Goal: Navigation & Orientation: Find specific page/section

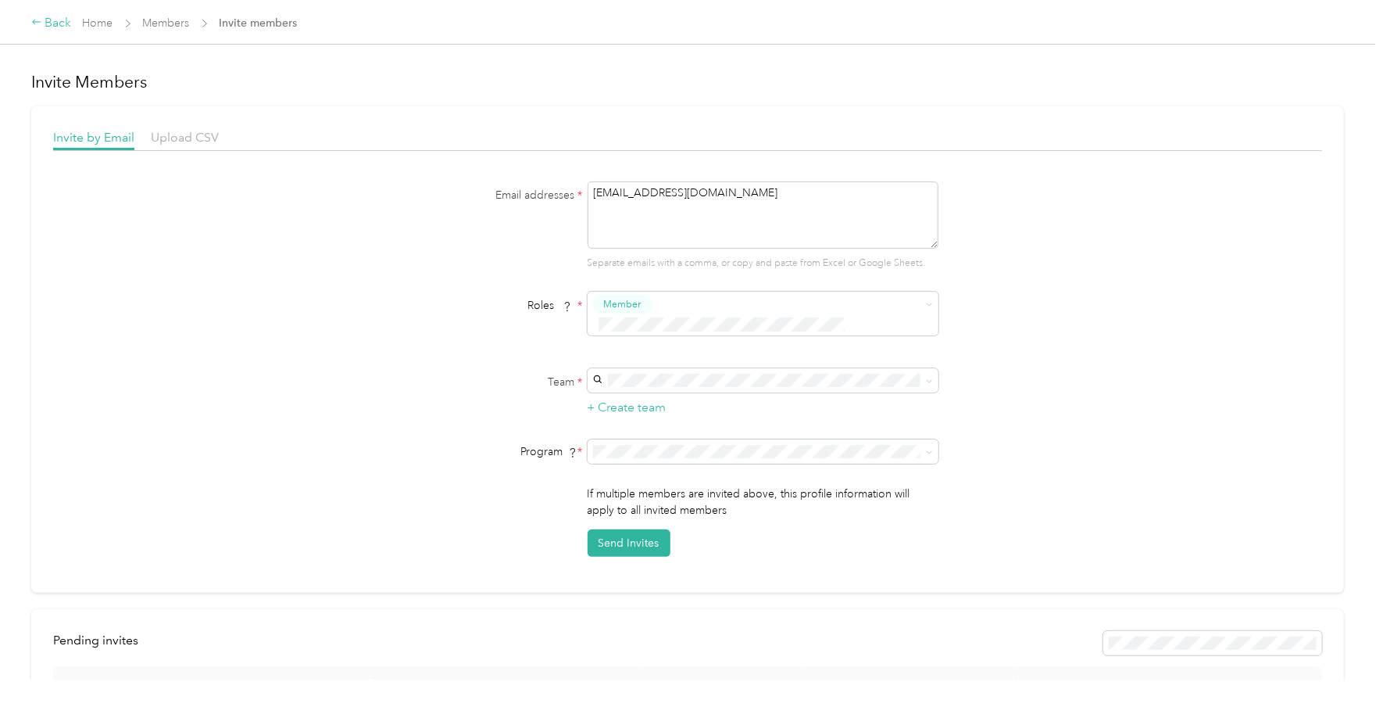
click at [40, 21] on icon at bounding box center [36, 21] width 11 height 11
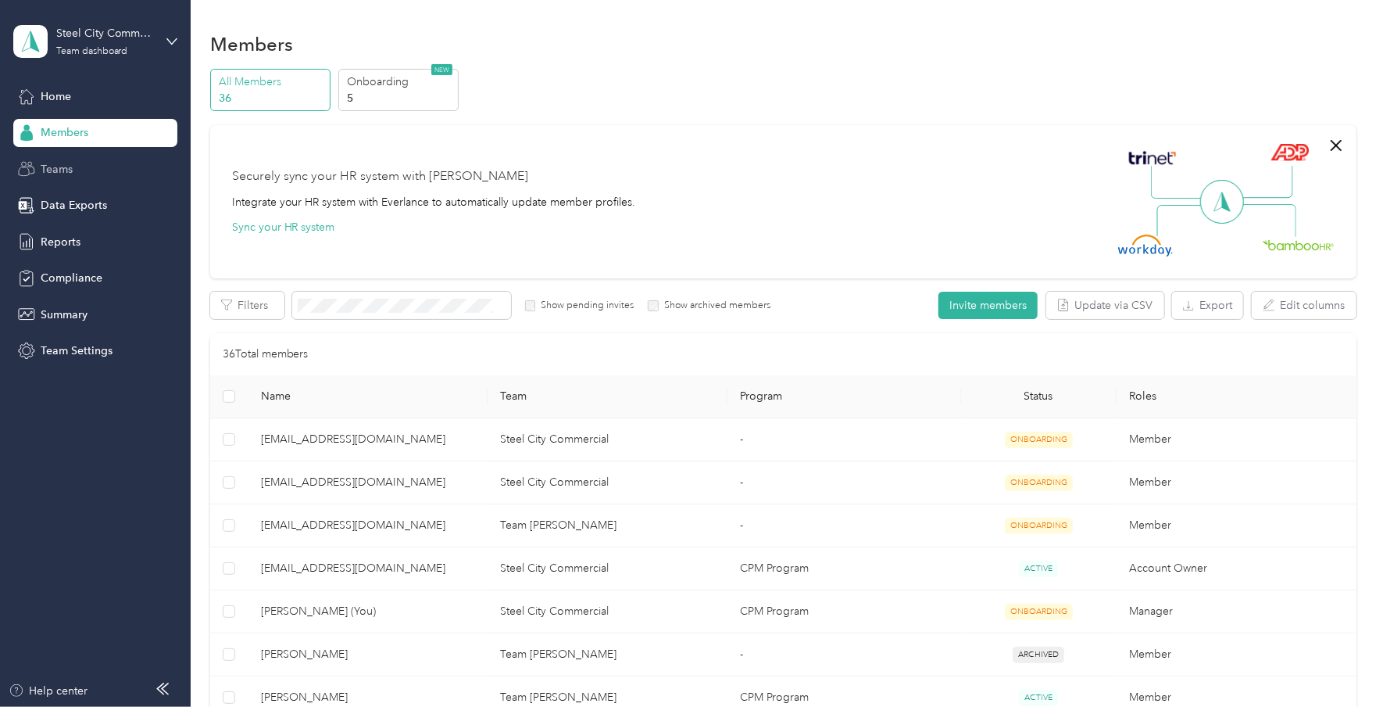
click at [66, 170] on span "Teams" at bounding box center [57, 169] width 32 height 16
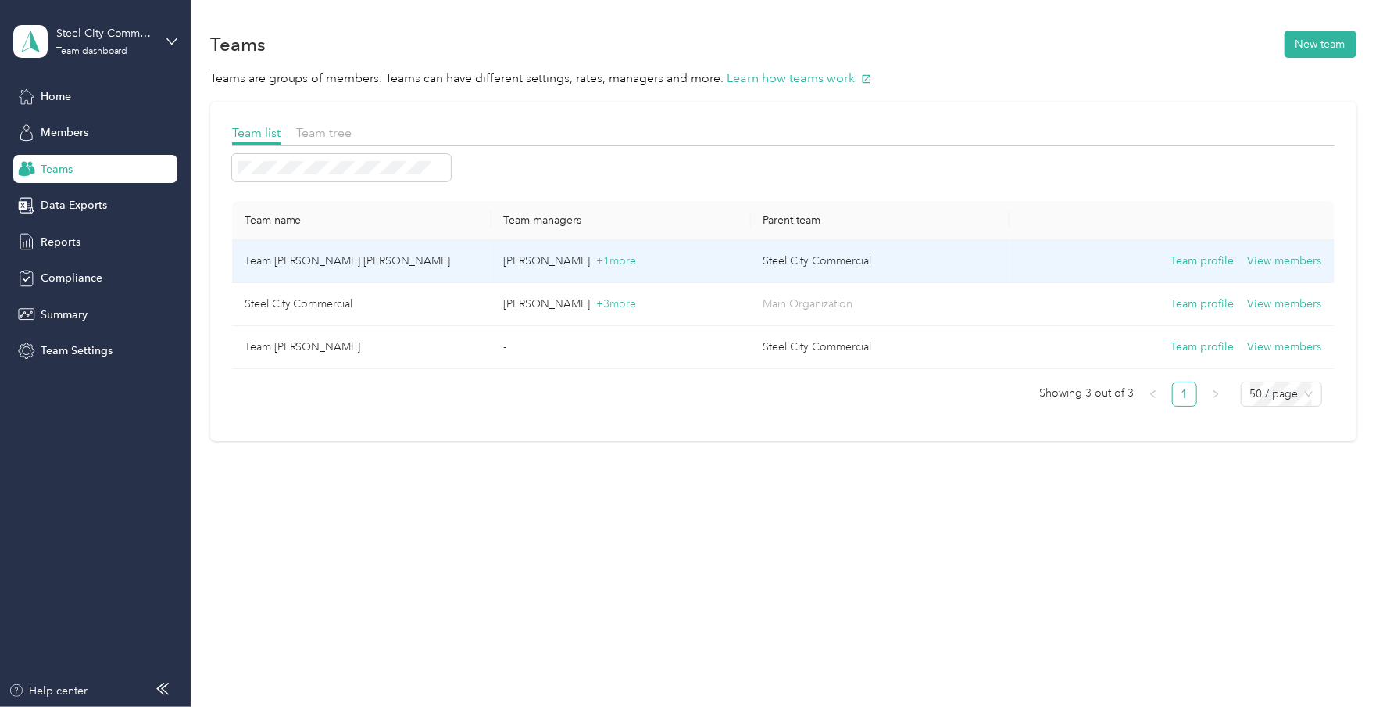
click at [338, 255] on td "Team [PERSON_NAME] [PERSON_NAME]" at bounding box center [361, 261] width 259 height 43
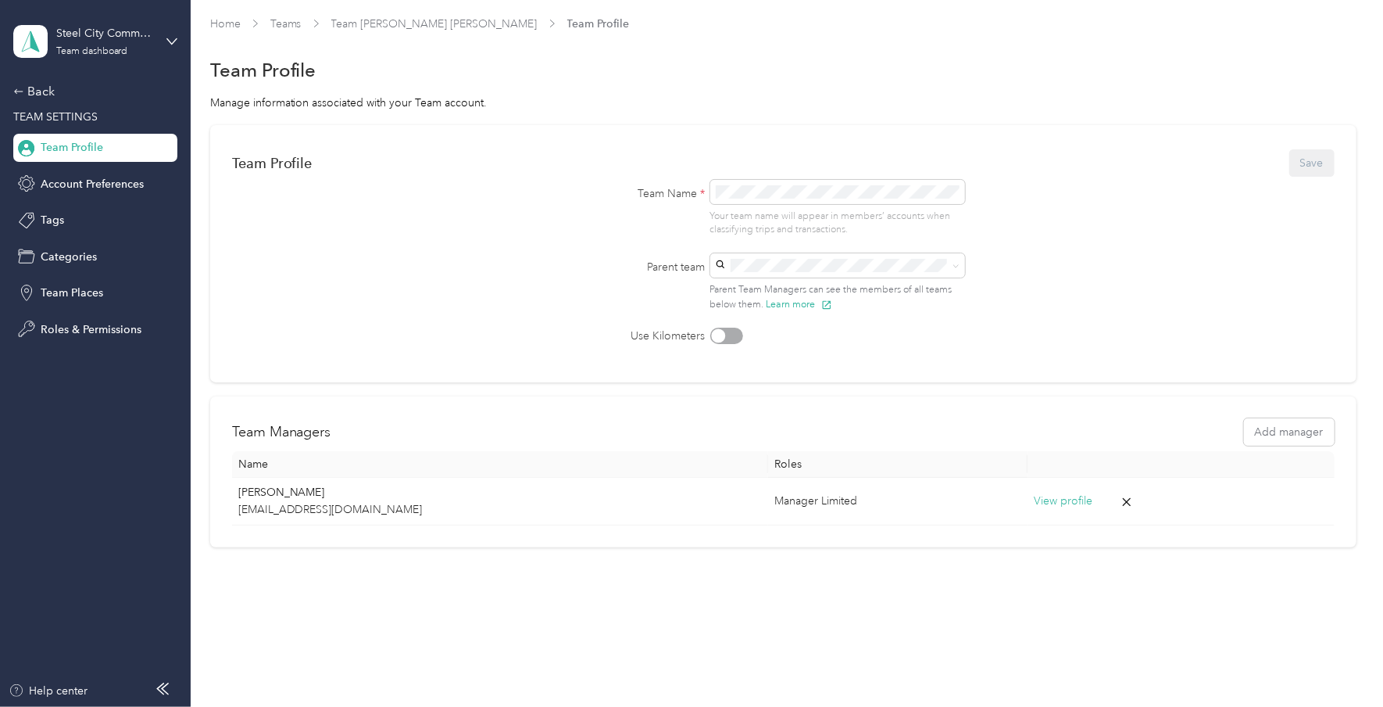
scroll to position [5, 0]
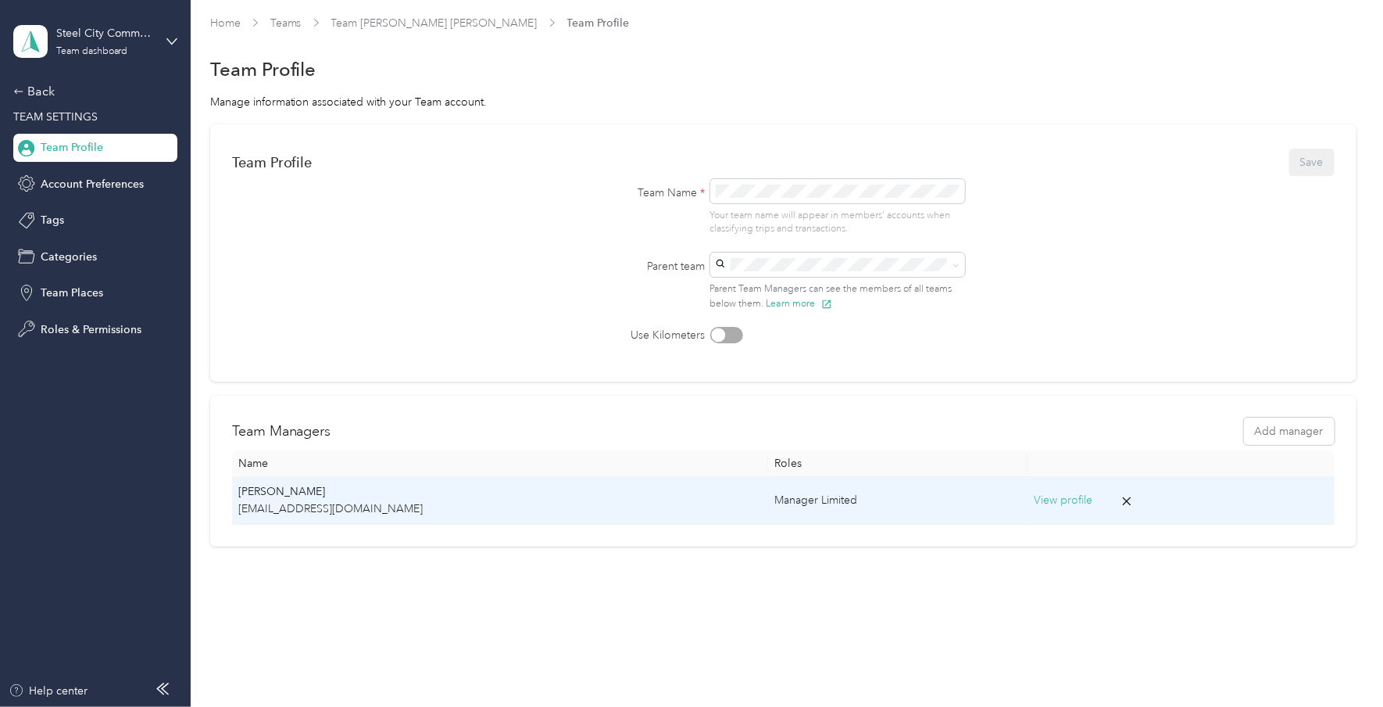
click at [350, 510] on p "[EMAIL_ADDRESS][DOMAIN_NAME]" at bounding box center [500, 508] width 524 height 17
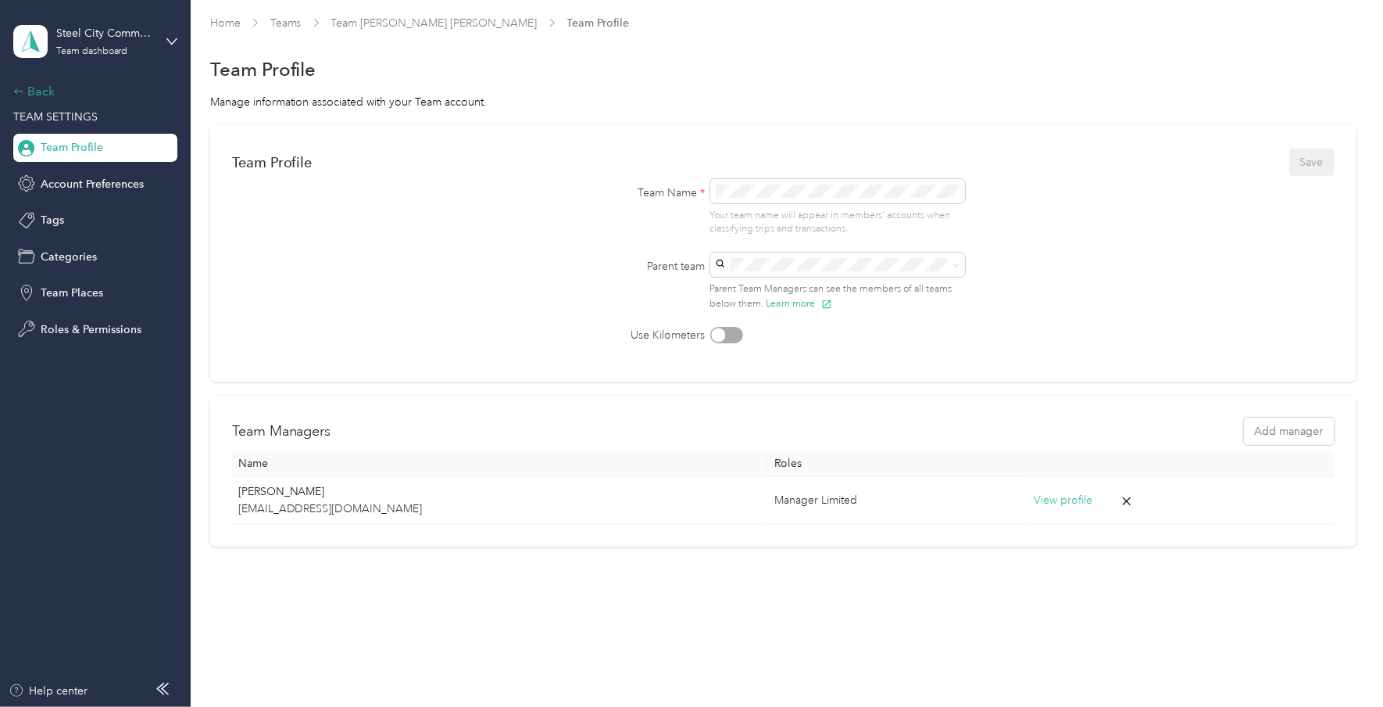
click at [45, 91] on div "Back" at bounding box center [91, 91] width 156 height 19
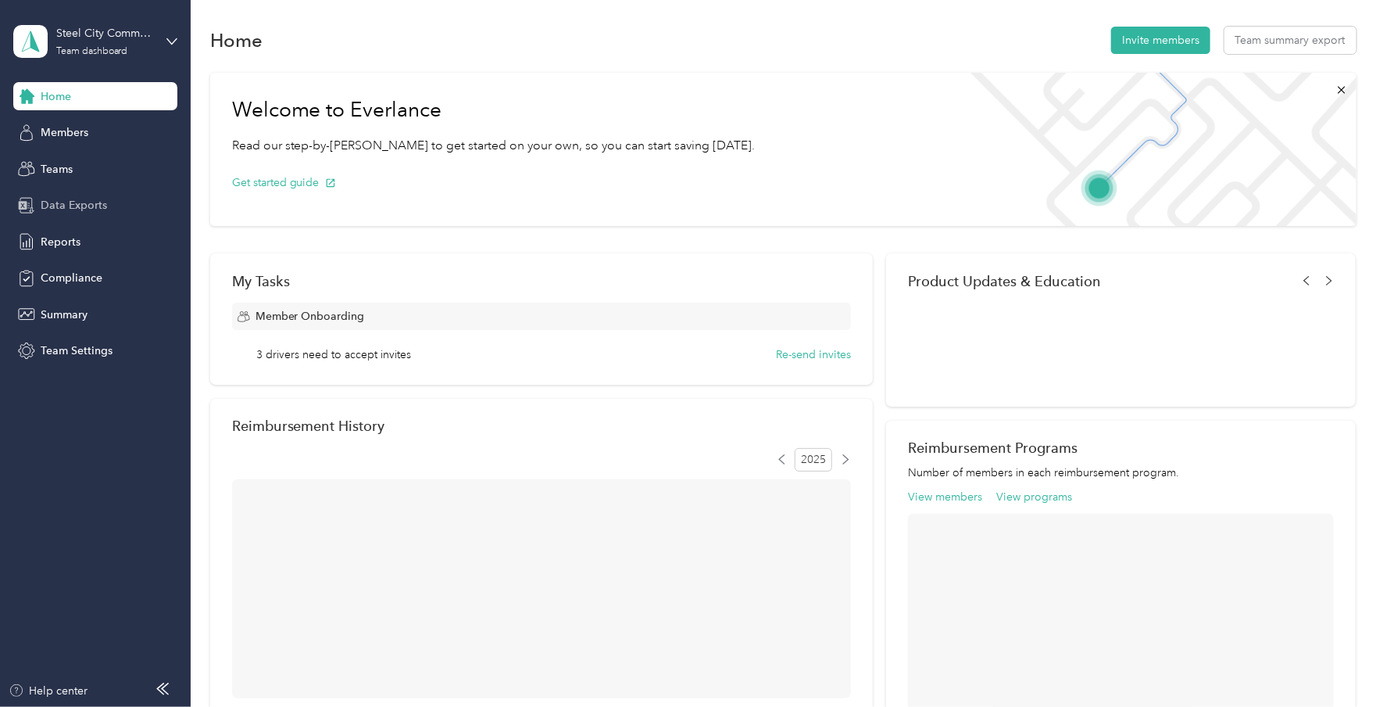
scroll to position [5, 0]
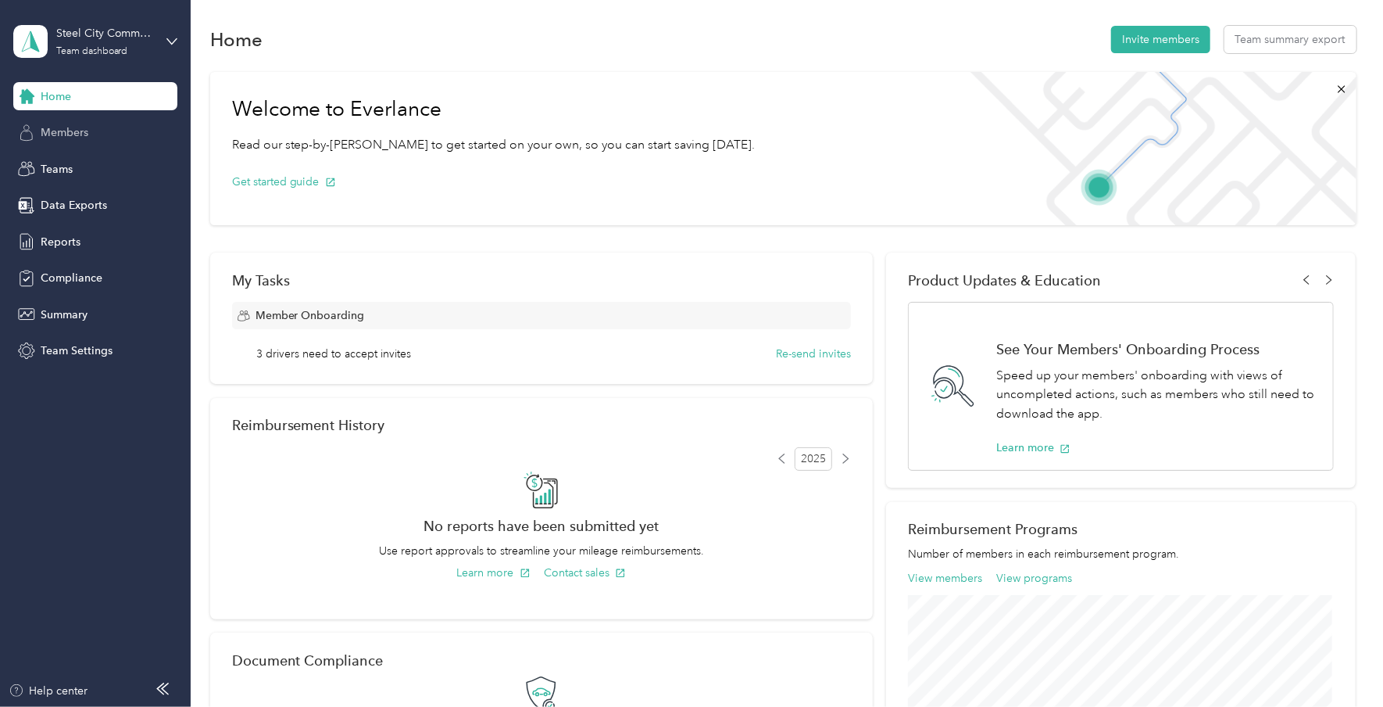
click at [59, 133] on span "Members" at bounding box center [65, 132] width 48 height 16
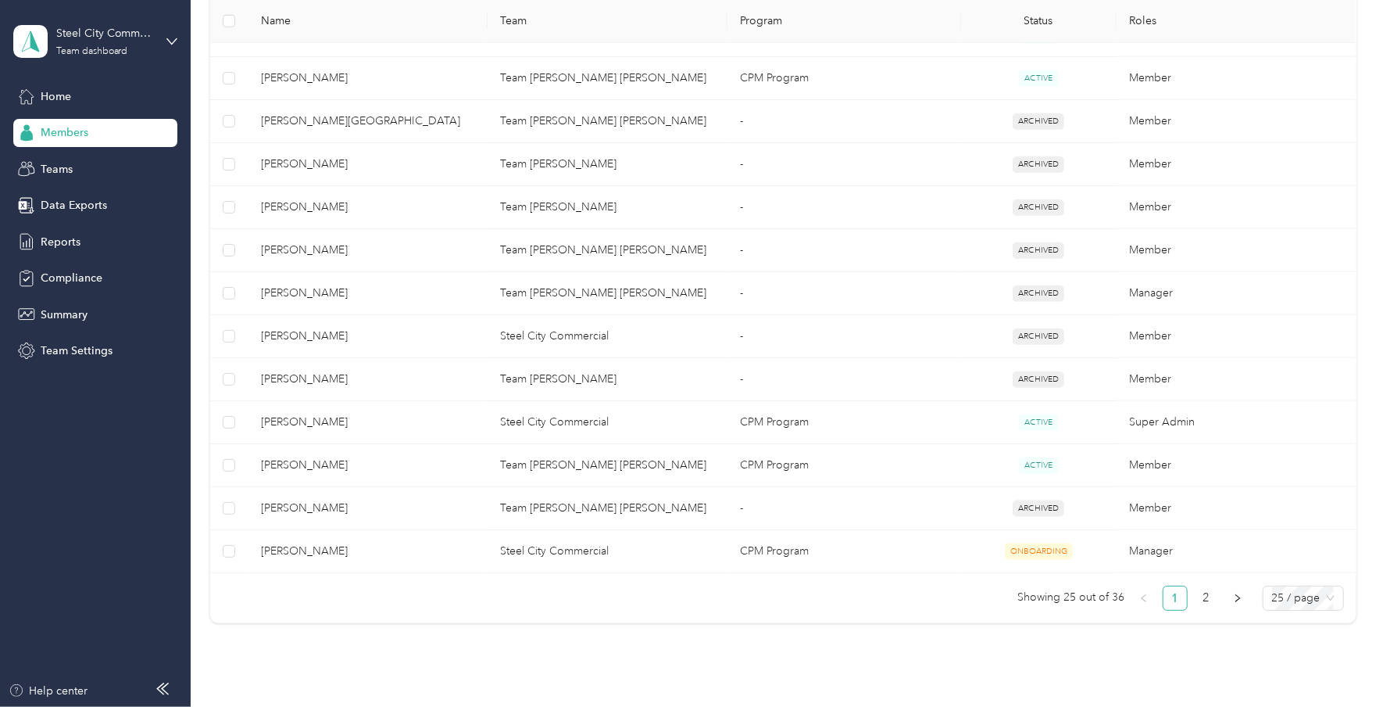
scroll to position [1009, 0]
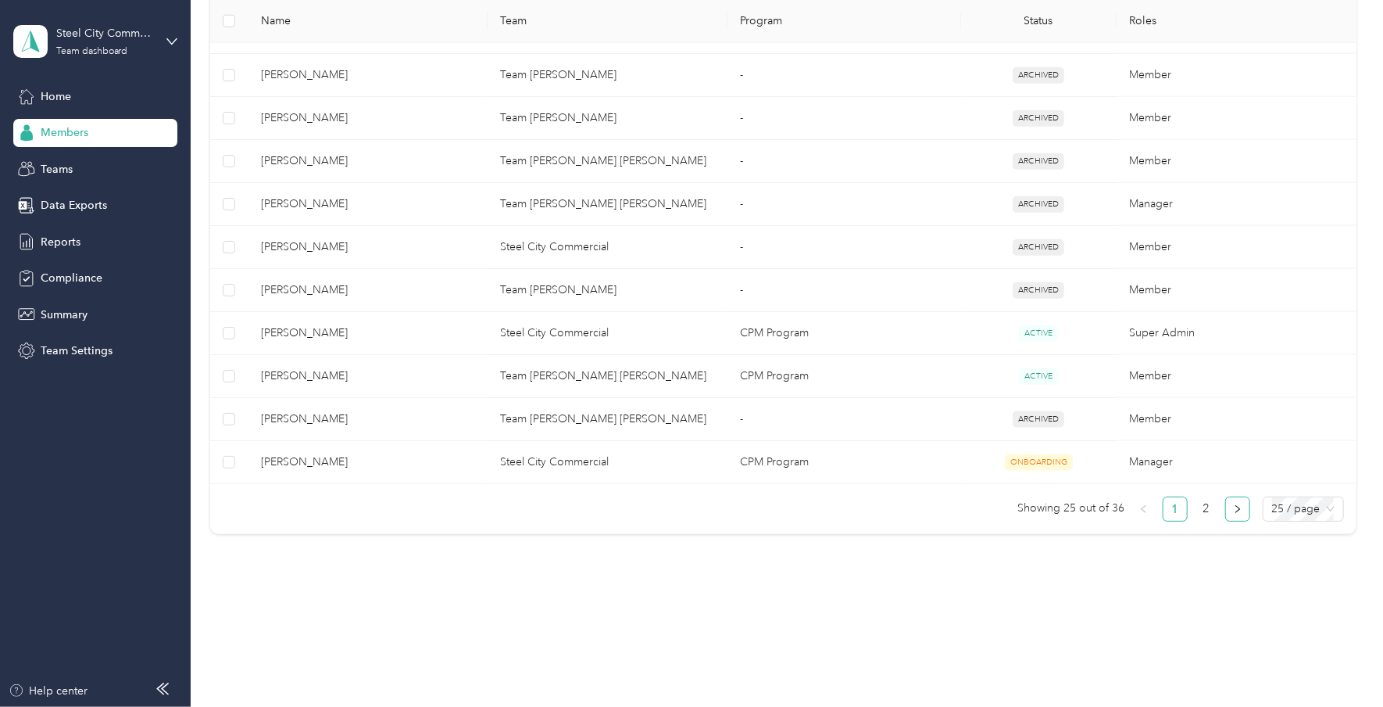
click at [1233, 507] on icon "right" at bounding box center [1237, 508] width 9 height 9
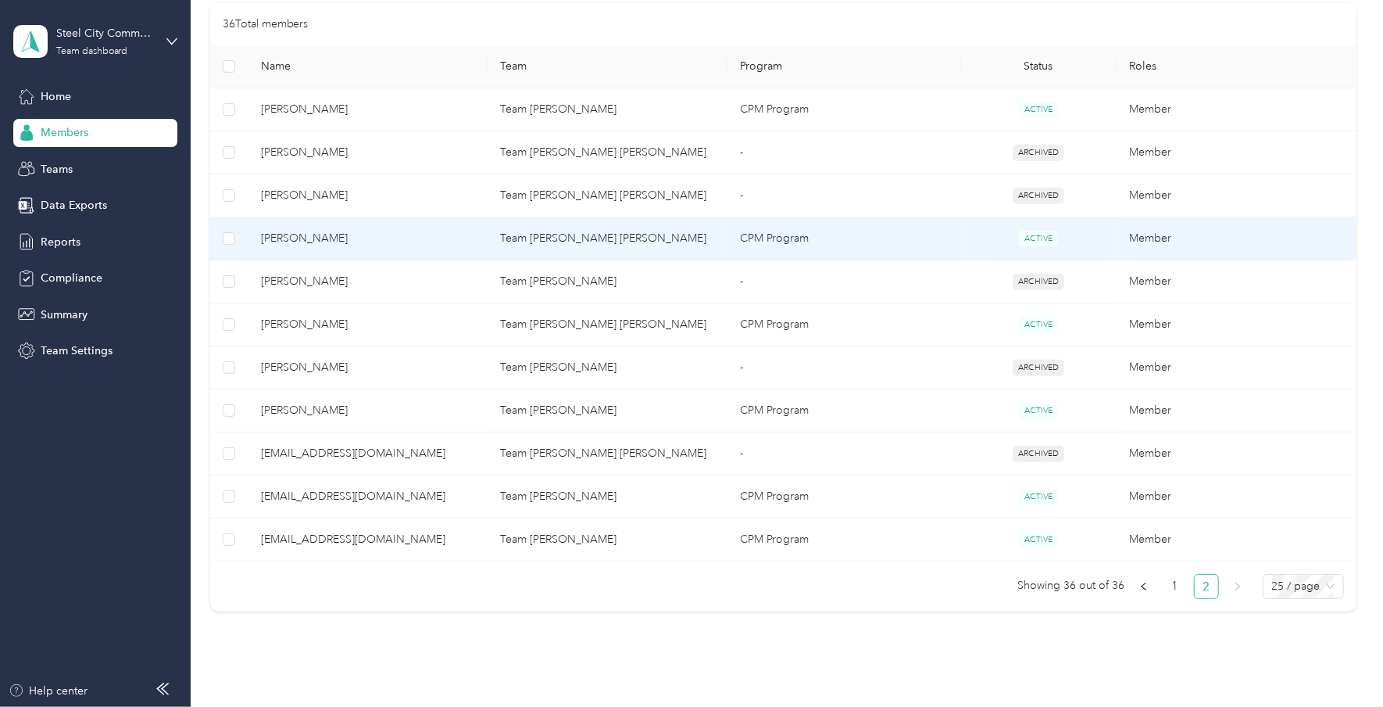
scroll to position [252, 0]
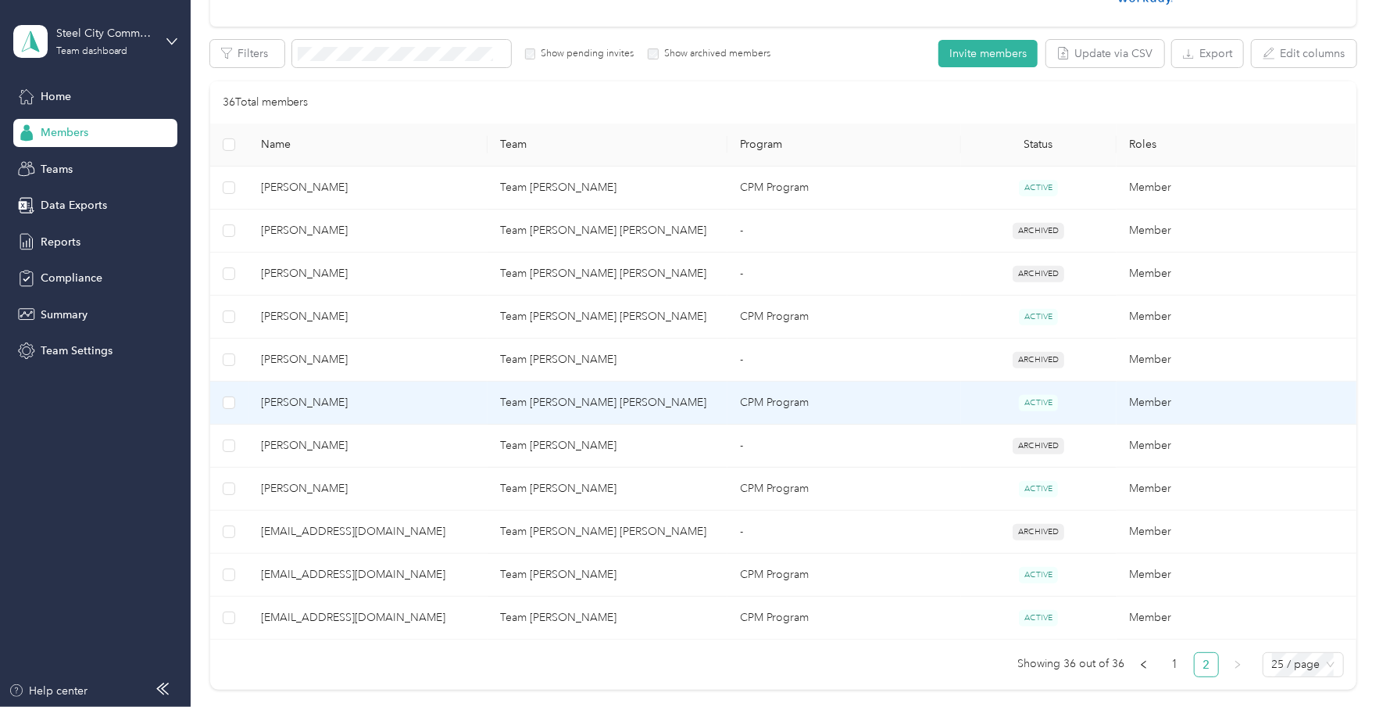
click at [304, 403] on span "[PERSON_NAME]" at bounding box center [368, 402] width 215 height 17
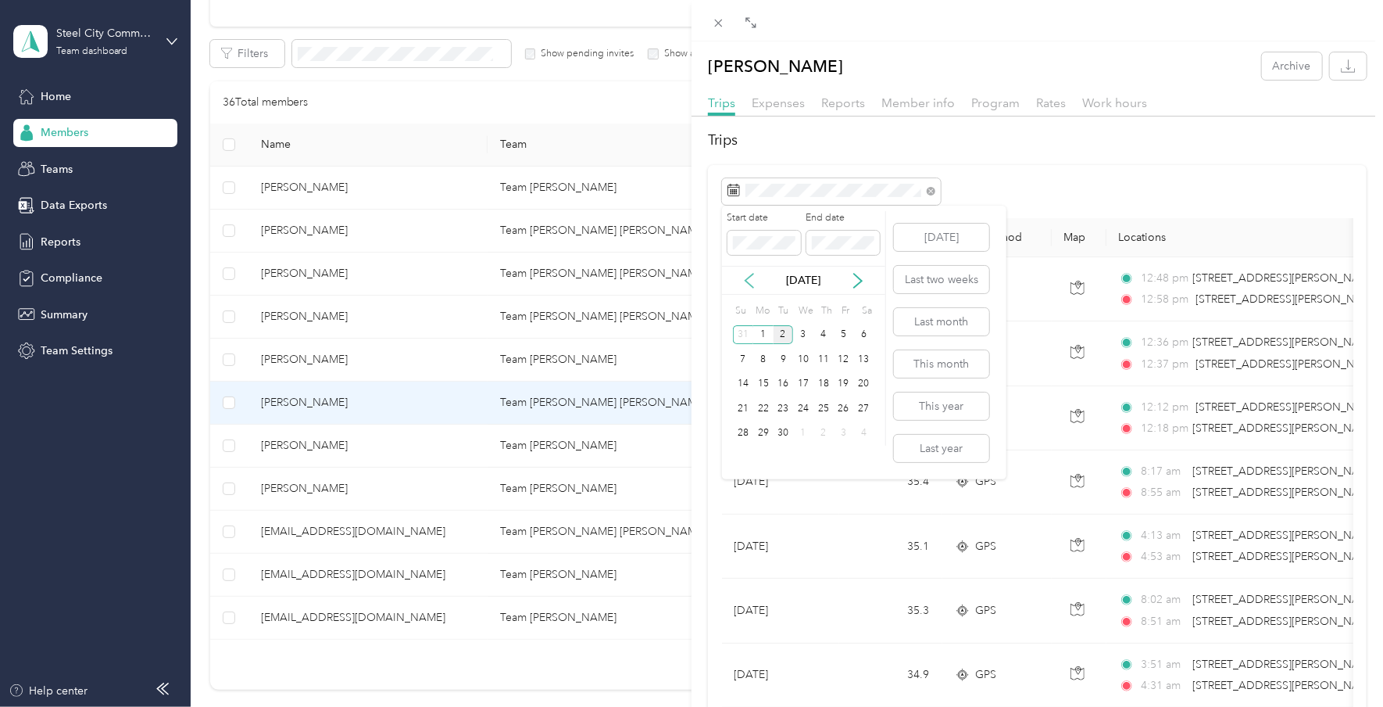
click at [752, 281] on icon at bounding box center [750, 281] width 16 height 16
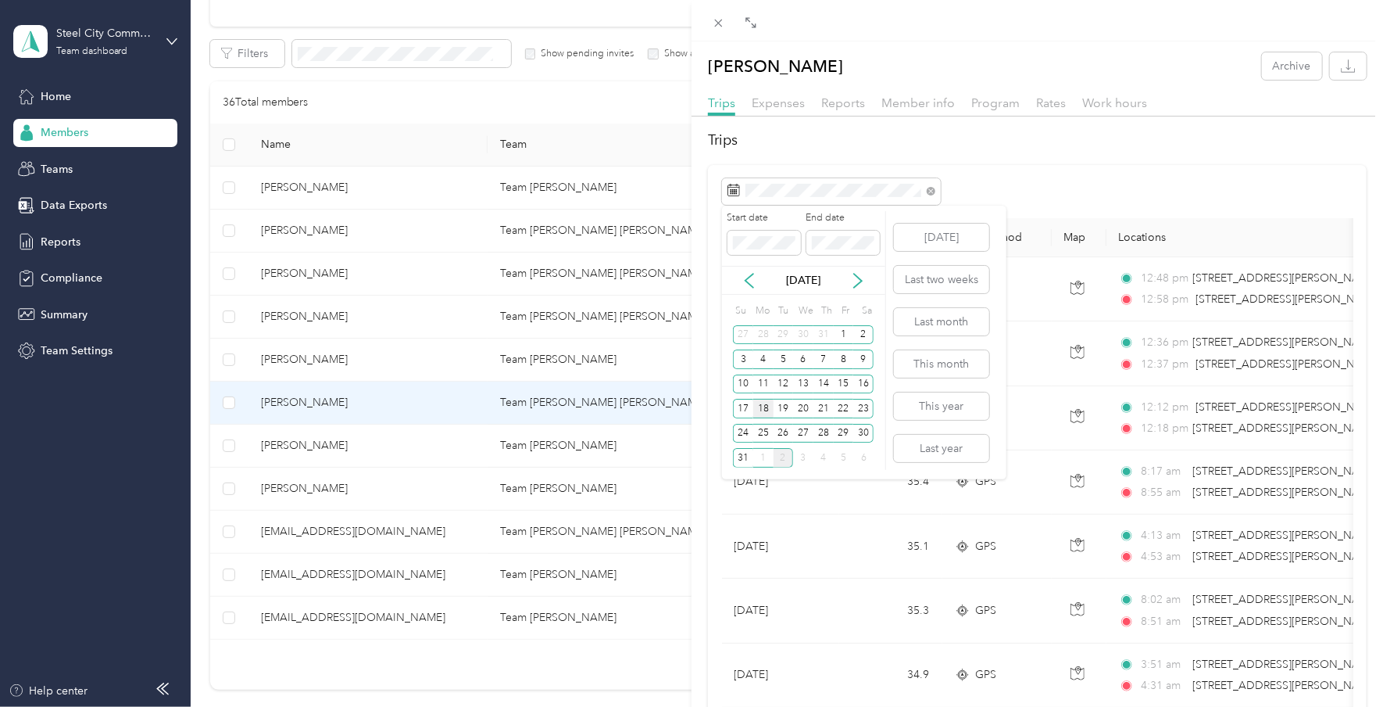
click at [762, 410] on div "18" at bounding box center [763, 409] width 20 height 20
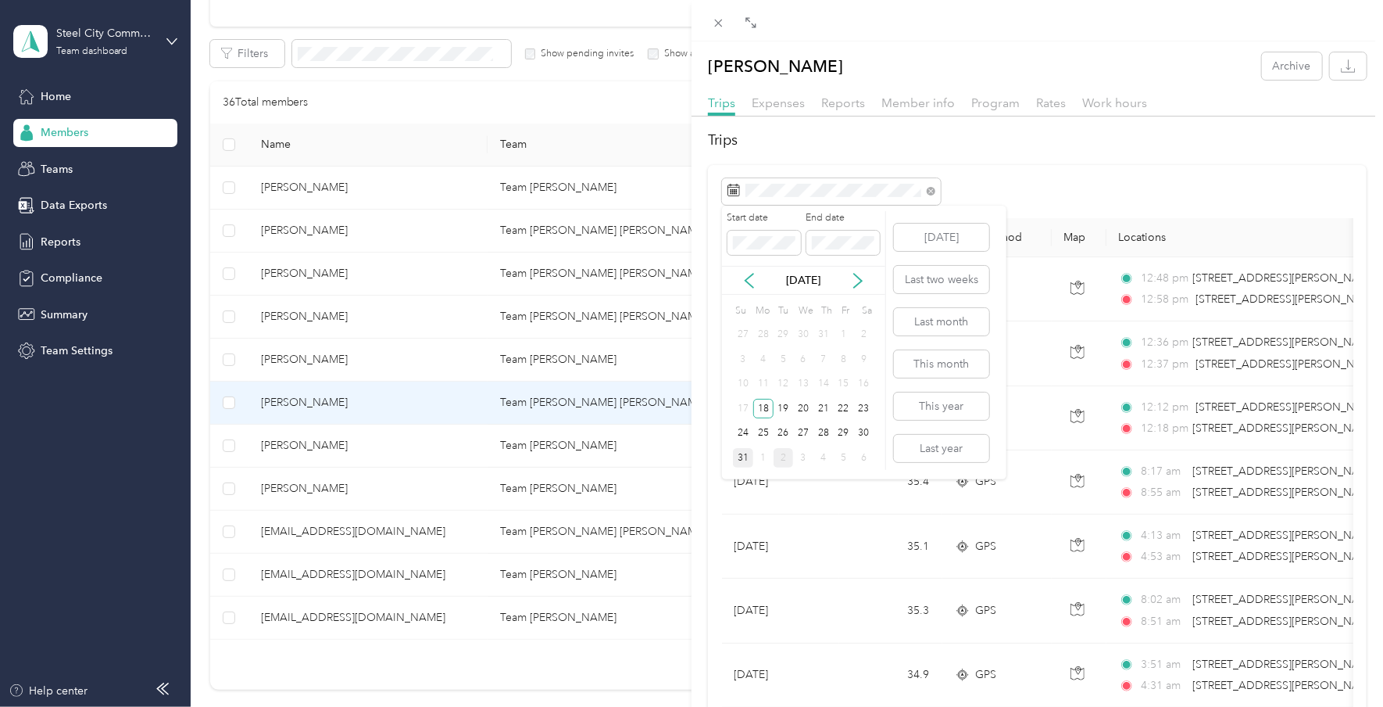
click at [742, 460] on div "31" at bounding box center [743, 458] width 20 height 20
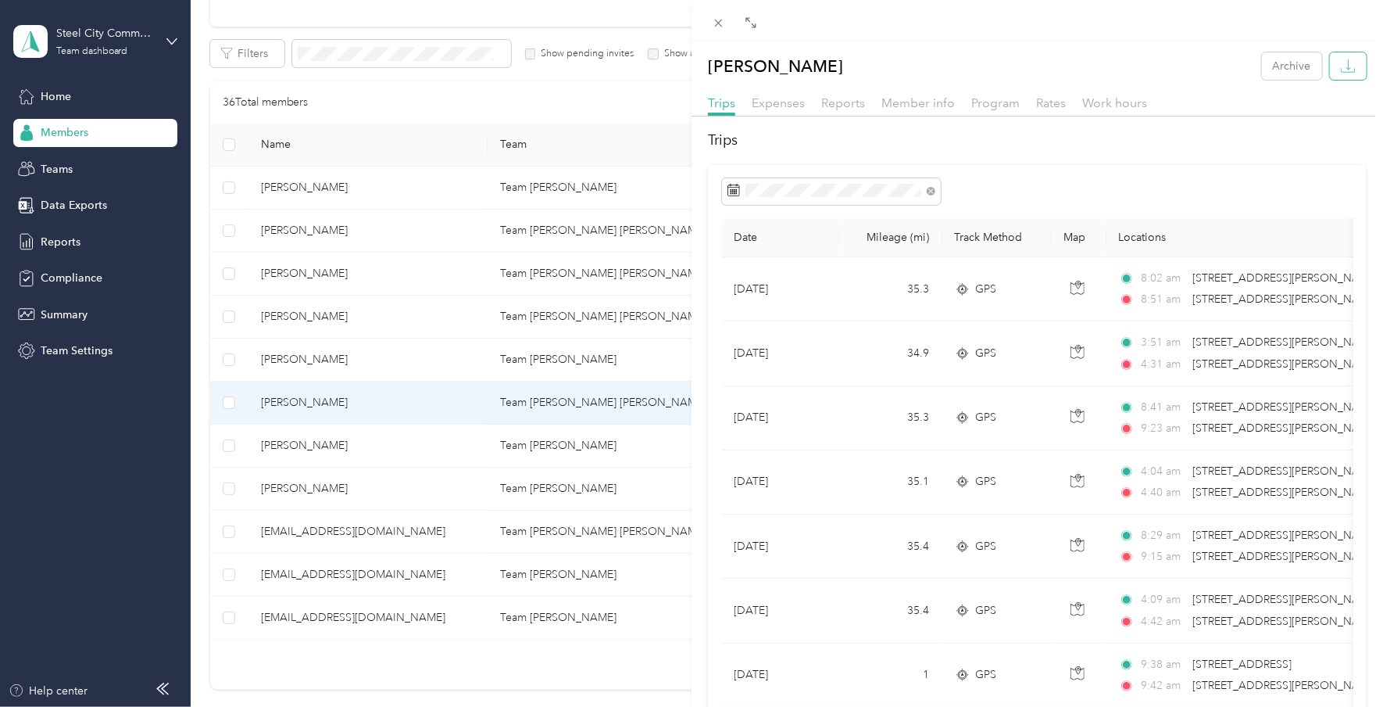
click at [1341, 73] on icon "button" at bounding box center [1348, 66] width 15 height 15
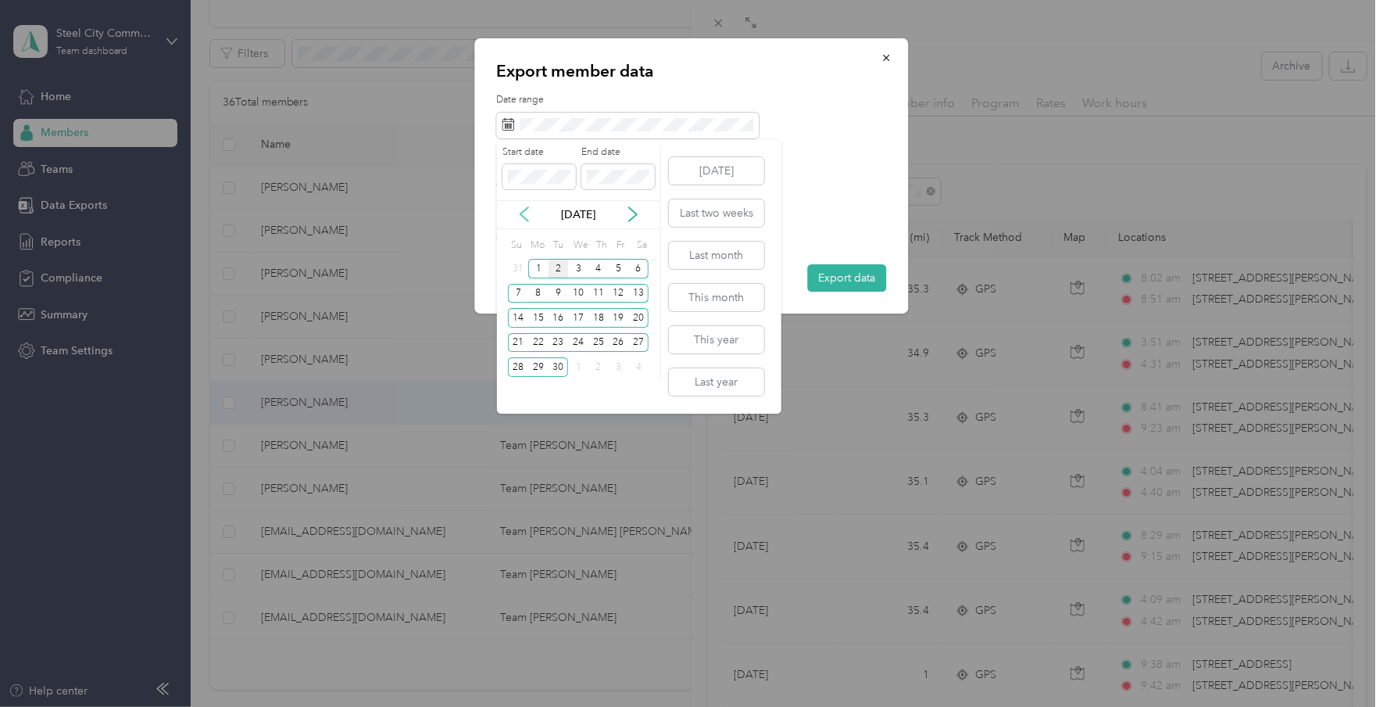
click at [524, 213] on icon at bounding box center [525, 214] width 16 height 16
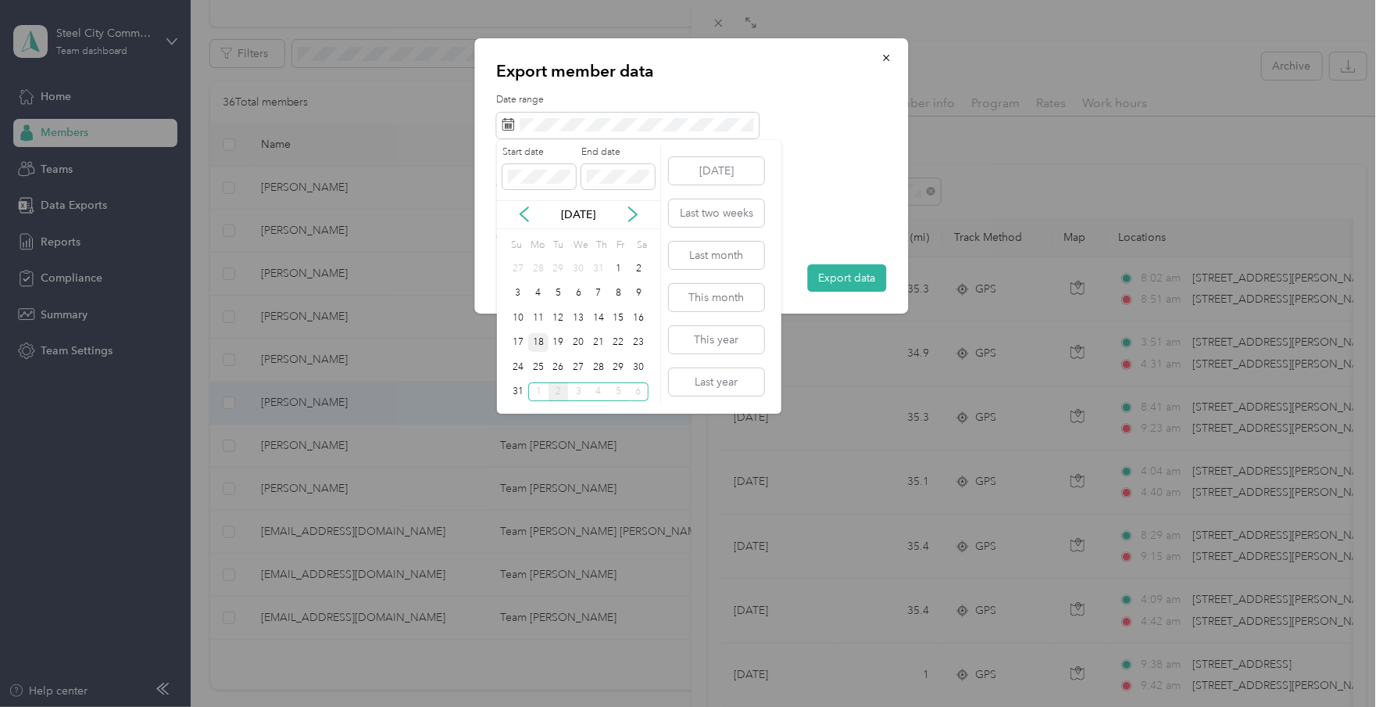
click at [538, 338] on div "18" at bounding box center [538, 343] width 20 height 20
click at [519, 395] on div "31" at bounding box center [518, 392] width 20 height 20
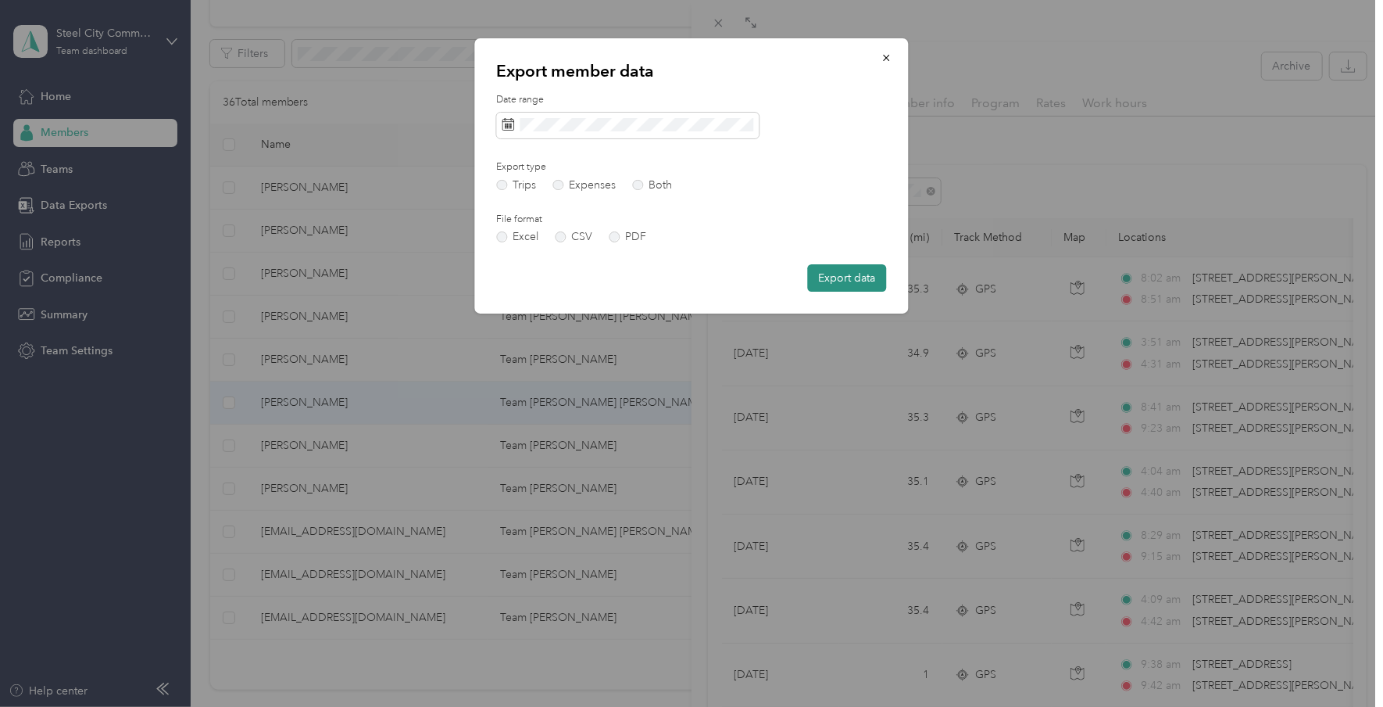
click at [817, 277] on button "Export data" at bounding box center [847, 277] width 79 height 27
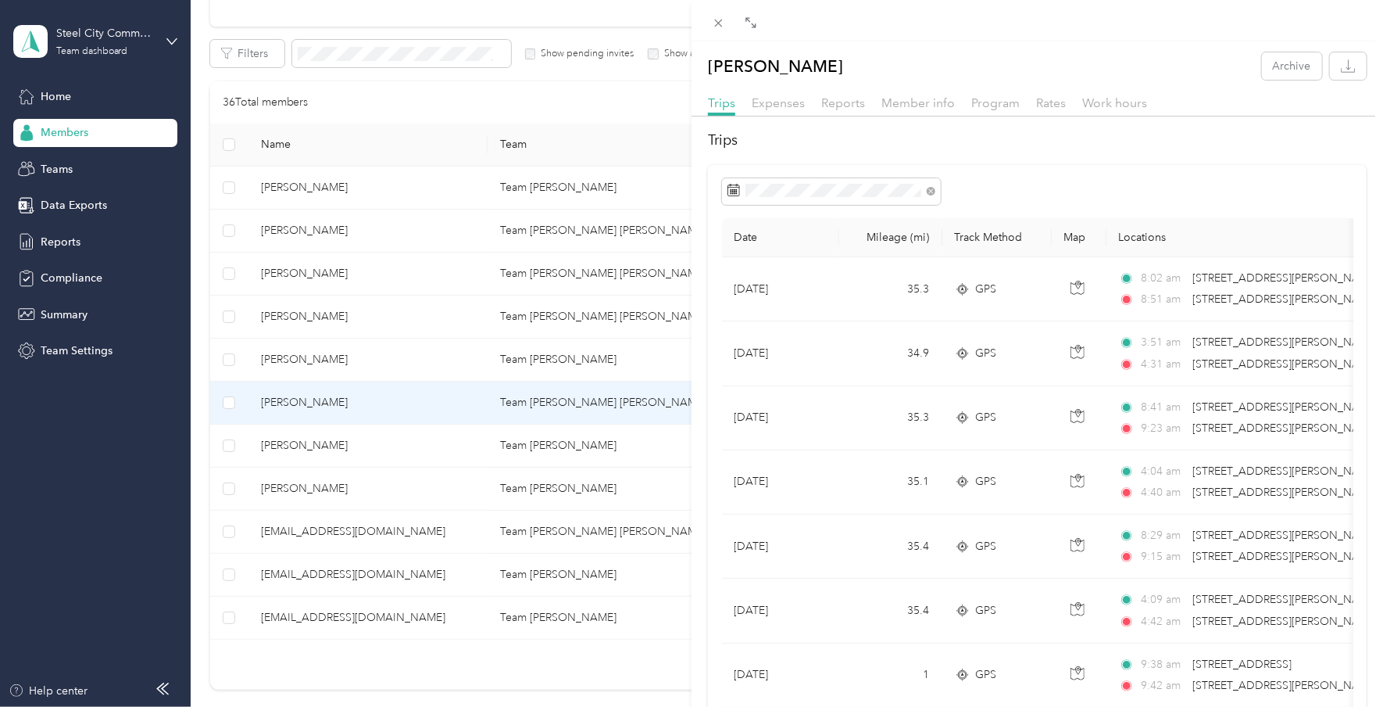
click at [66, 245] on div "[PERSON_NAME] Archive Trips Expenses Reports Member info Program Rates Work hou…" at bounding box center [691, 353] width 1383 height 707
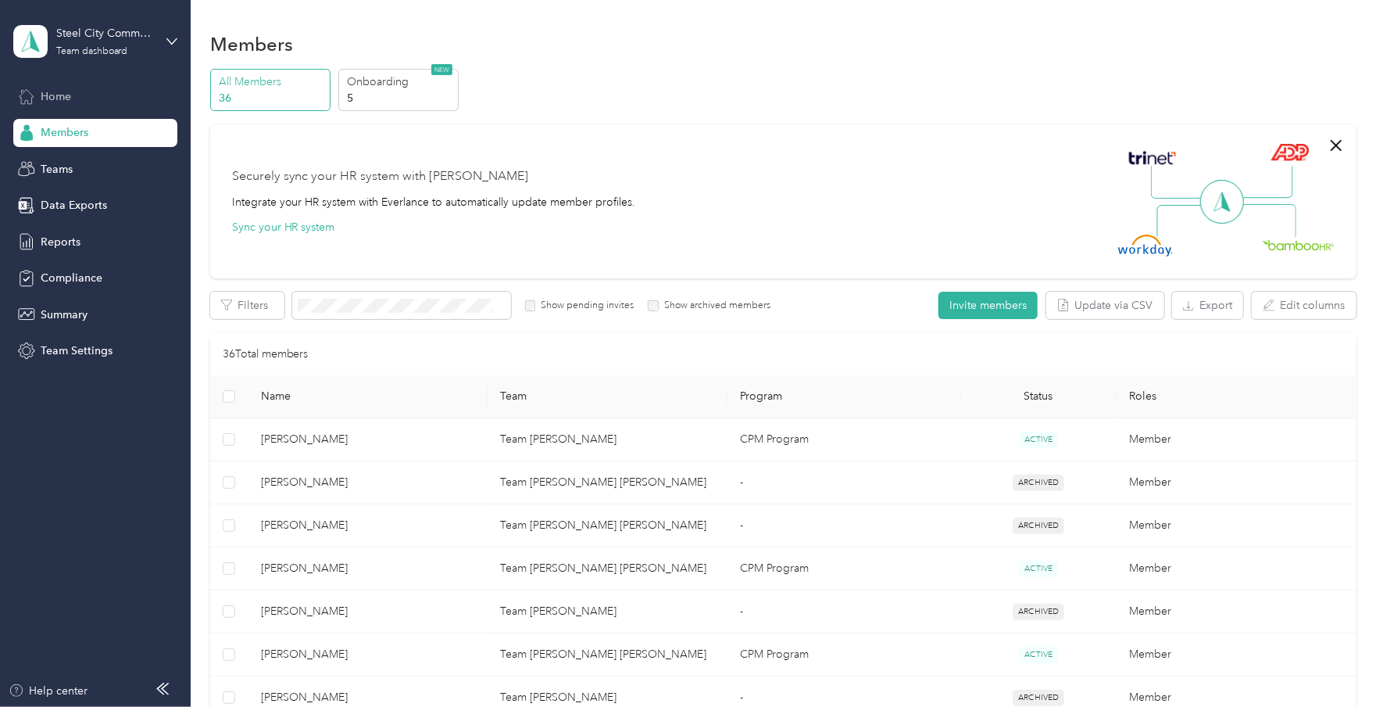
click at [70, 98] on span "Home" at bounding box center [56, 96] width 30 height 16
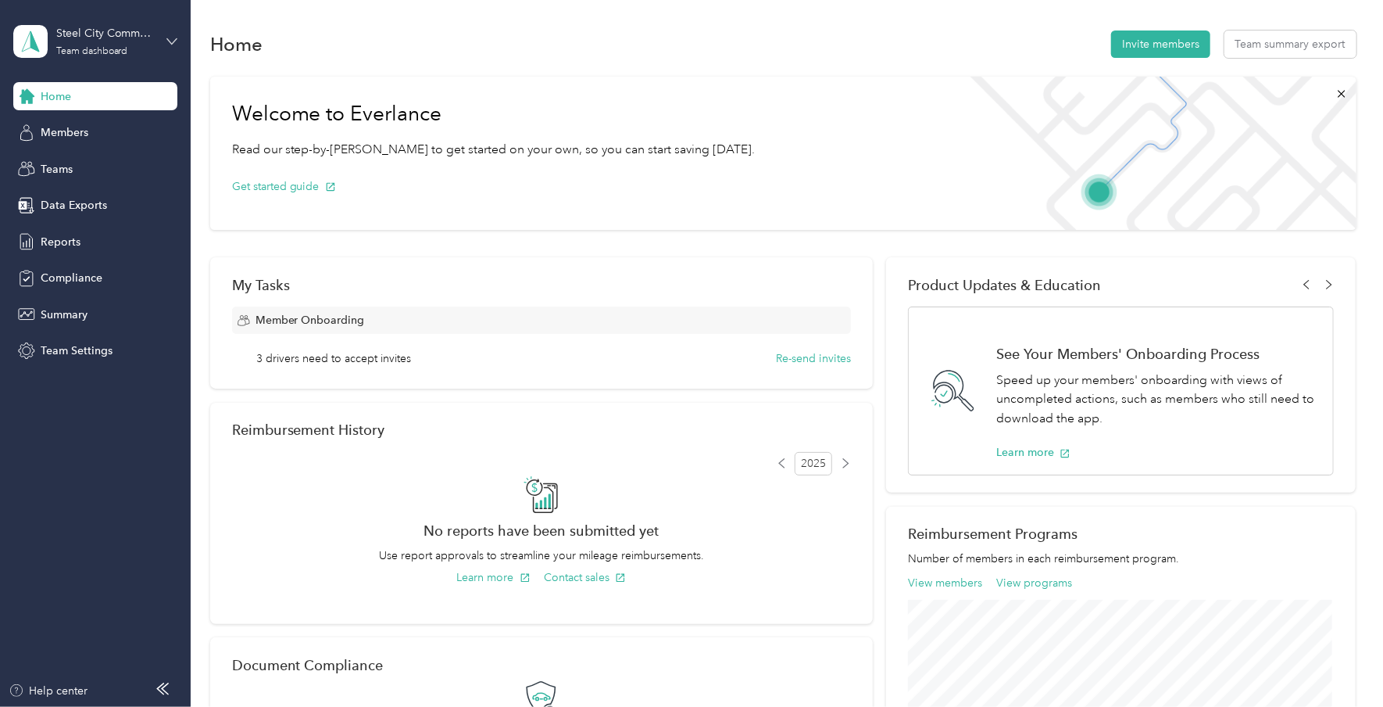
click at [174, 36] on icon at bounding box center [171, 41] width 11 height 11
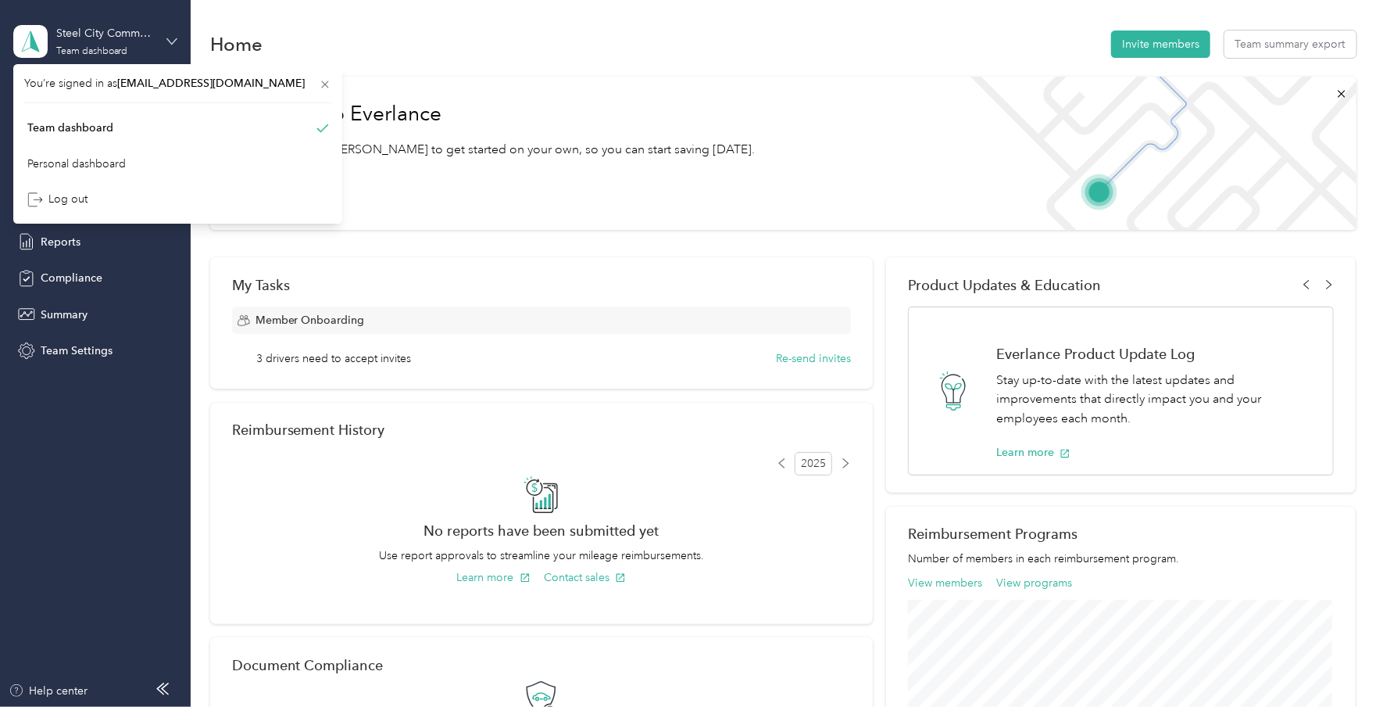
click at [174, 36] on icon at bounding box center [171, 41] width 11 height 11
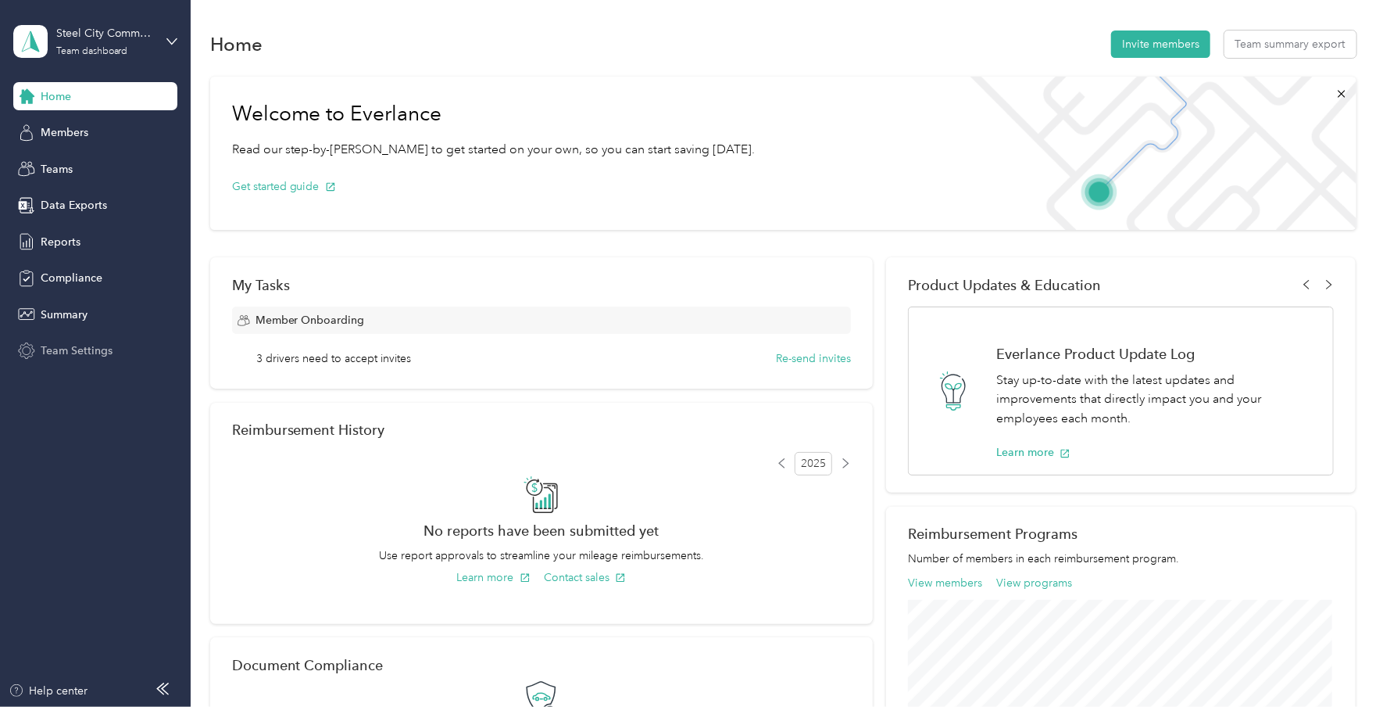
click at [84, 347] on span "Team Settings" at bounding box center [77, 350] width 72 height 16
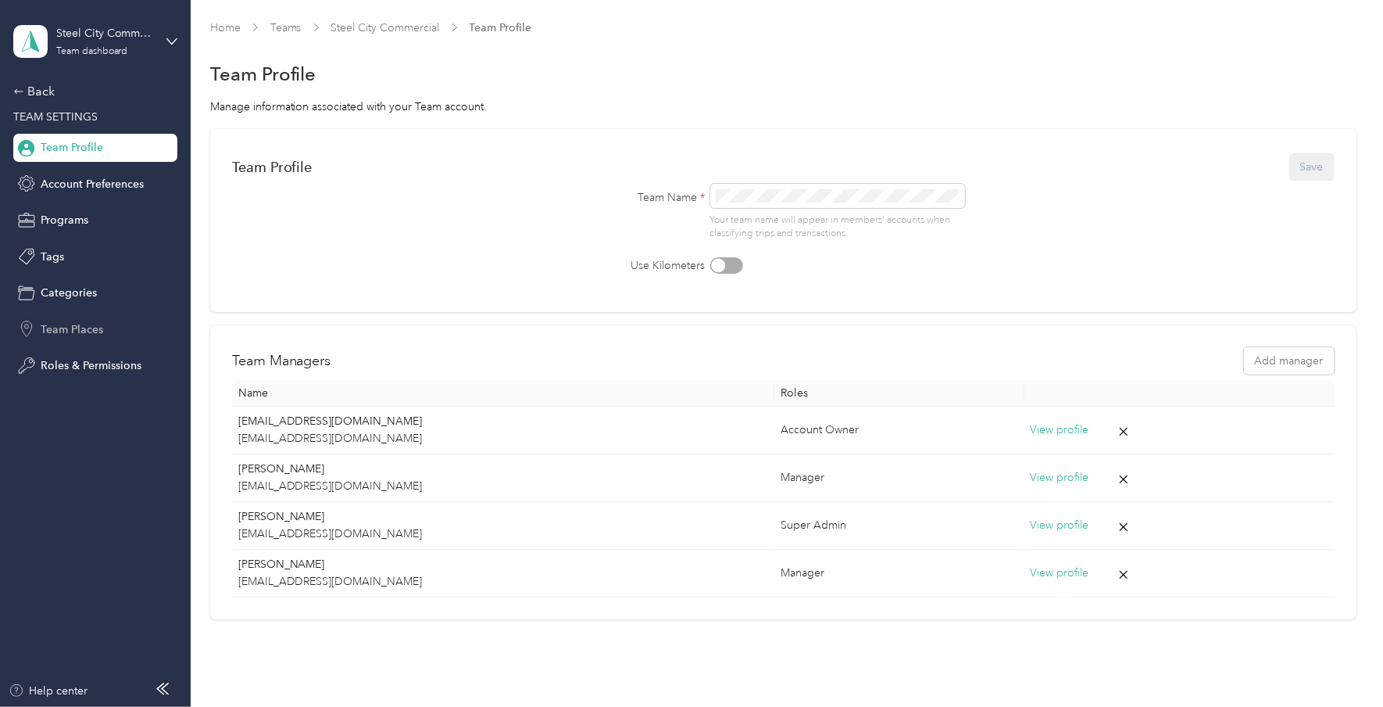
click at [79, 325] on span "Team Places" at bounding box center [72, 329] width 63 height 16
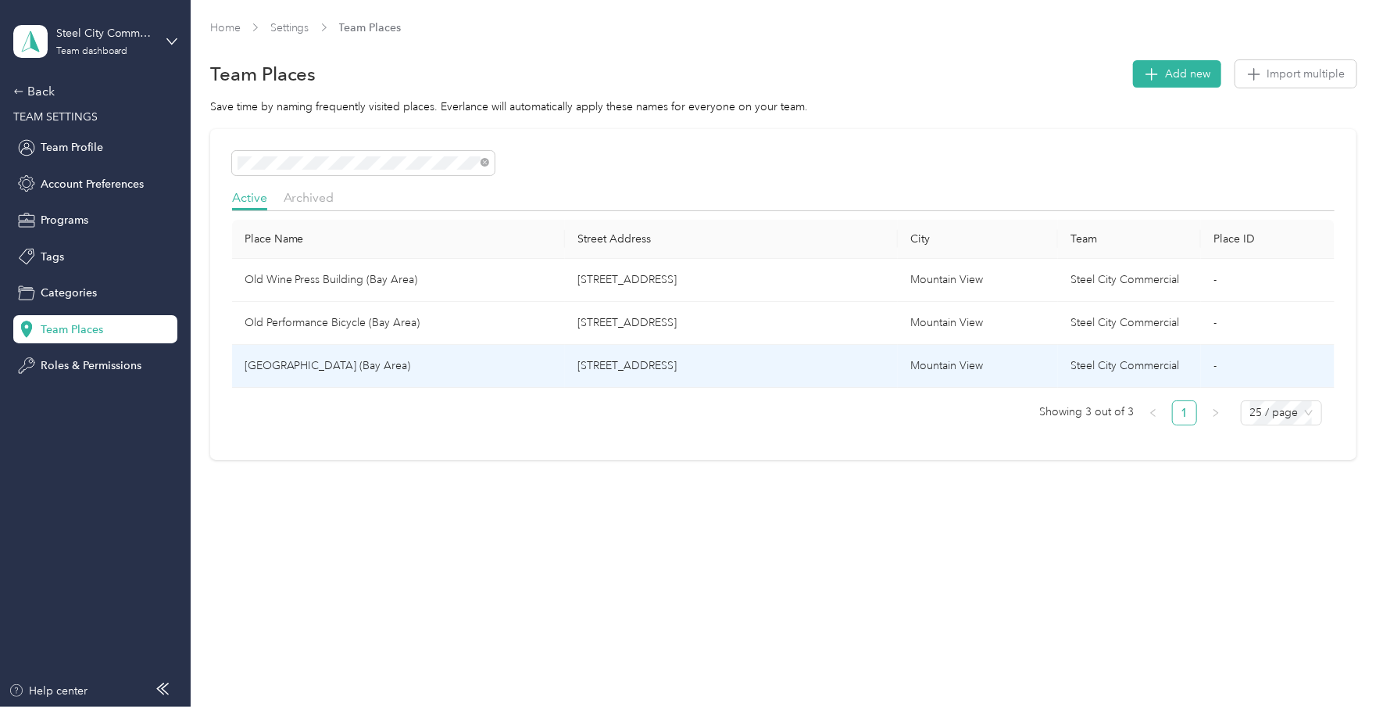
click at [395, 368] on td "[GEOGRAPHIC_DATA] (Bay Area)" at bounding box center [398, 366] width 333 height 43
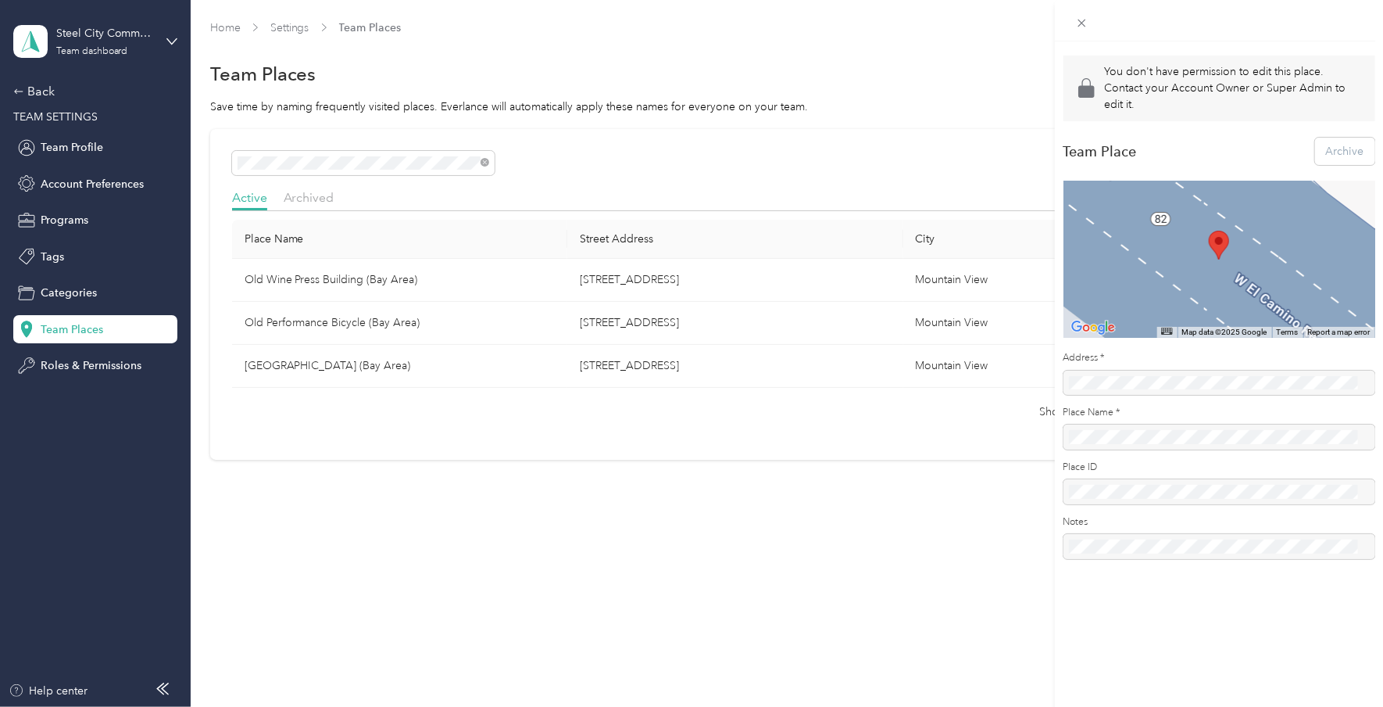
click at [1323, 152] on div "Archive" at bounding box center [1345, 151] width 60 height 27
click at [1077, 24] on icon at bounding box center [1082, 22] width 13 height 13
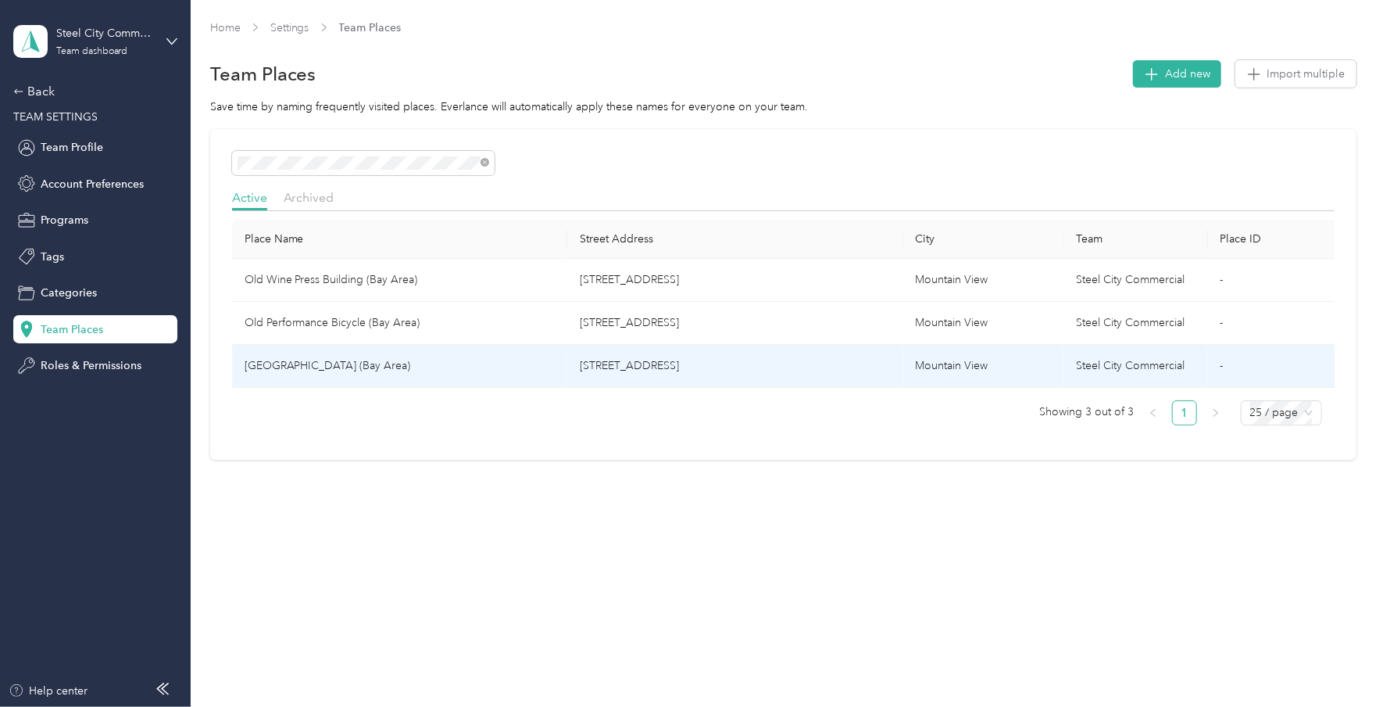
click at [555, 367] on td "[GEOGRAPHIC_DATA] (Bay Area)" at bounding box center [399, 366] width 335 height 43
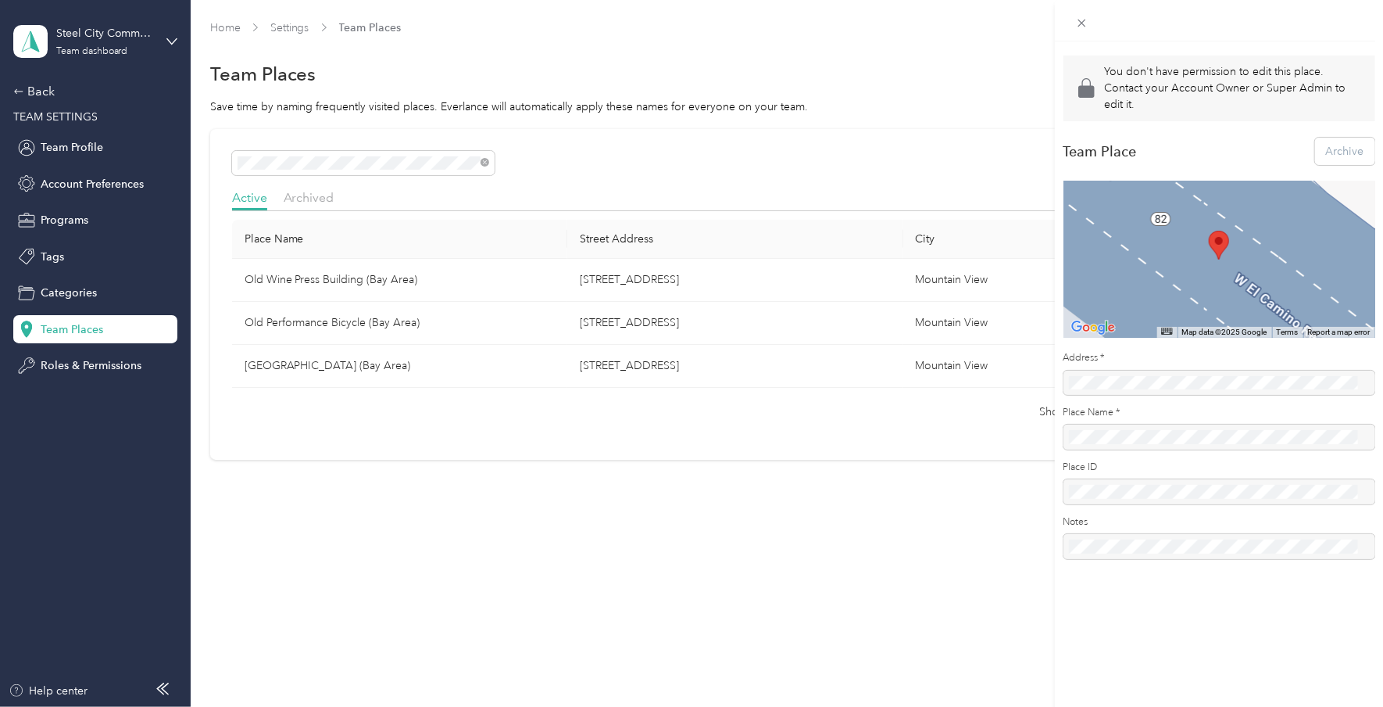
click at [299, 160] on div "You don't have permission to edit this place. Contact your Account Owner or Sup…" at bounding box center [691, 353] width 1383 height 707
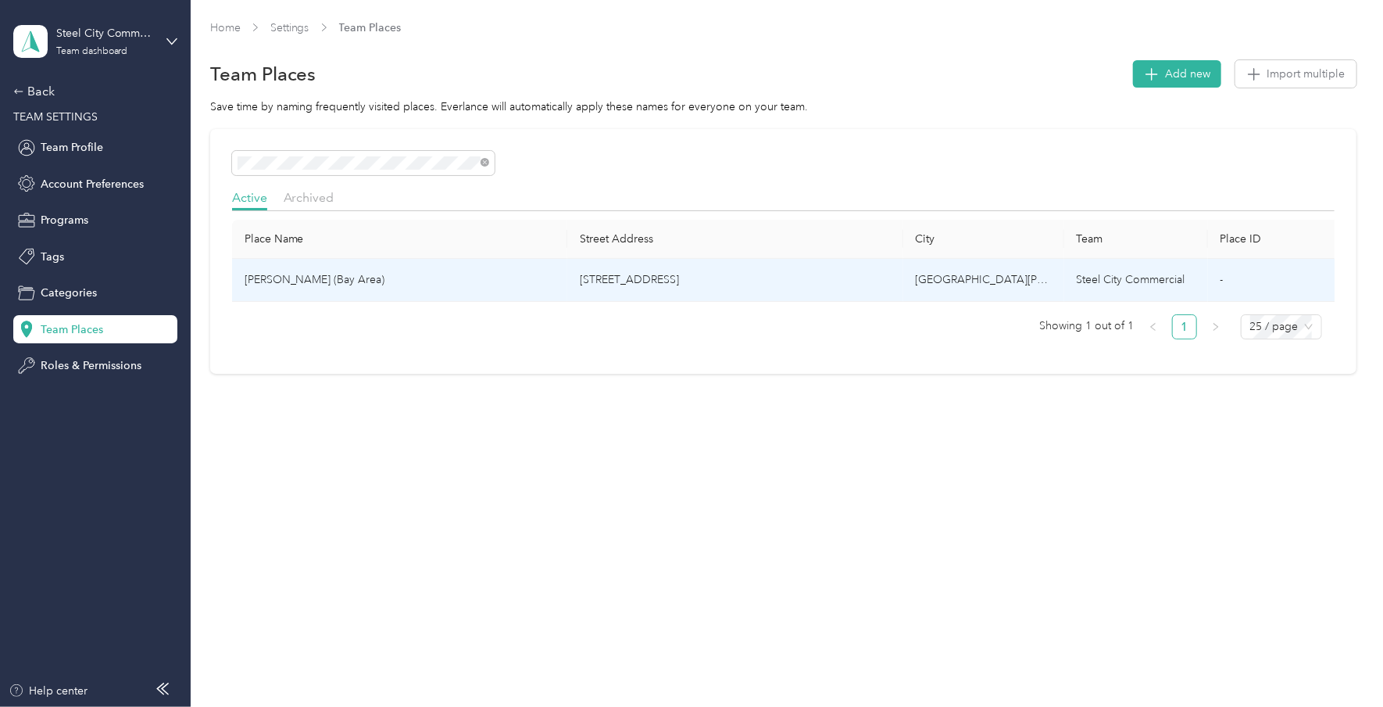
click at [303, 279] on td "[PERSON_NAME] (Bay Area)" at bounding box center [399, 280] width 335 height 43
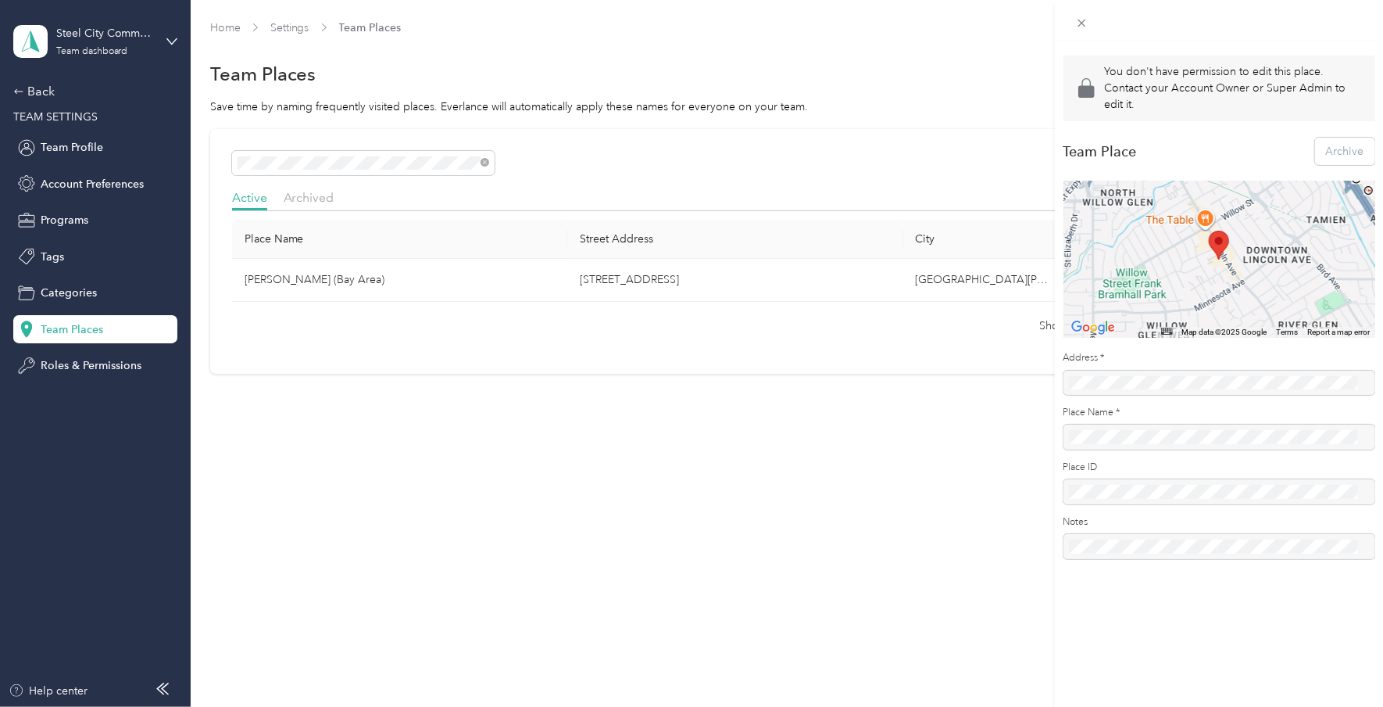
click at [997, 578] on div "You don't have permission to edit this place. Contact your Account Owner or Sup…" at bounding box center [691, 353] width 1383 height 707
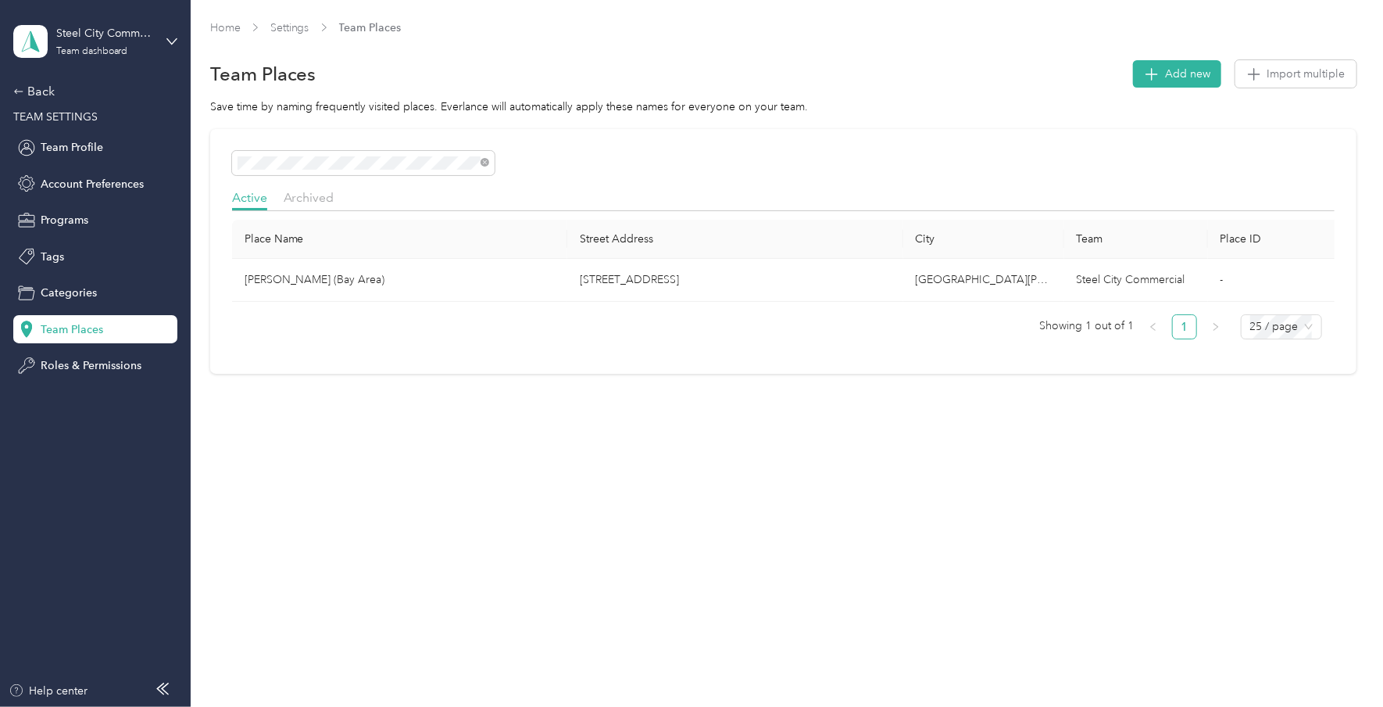
click at [972, 418] on div "Home Settings Team Places Team Places Add new Import multiple Save time by nami…" at bounding box center [783, 229] width 1185 height 458
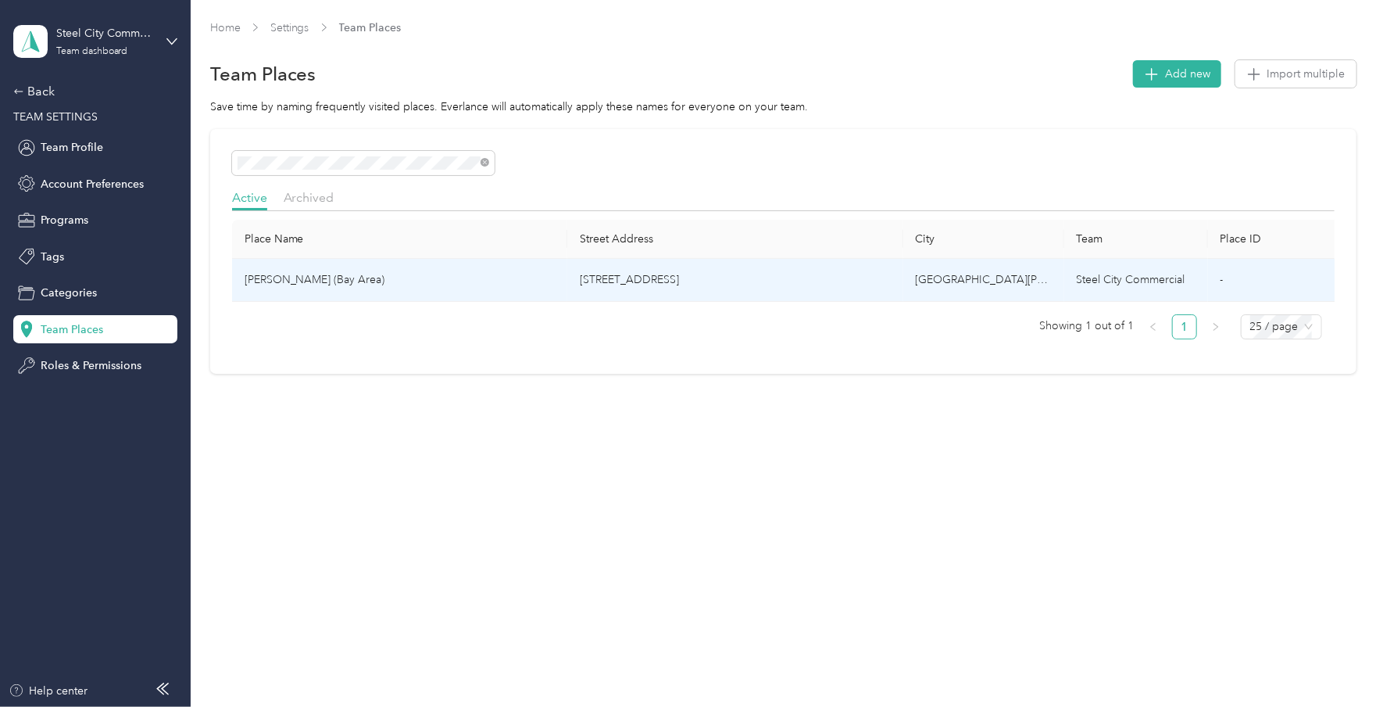
click at [718, 279] on td "[STREET_ADDRESS]" at bounding box center [734, 280] width 335 height 43
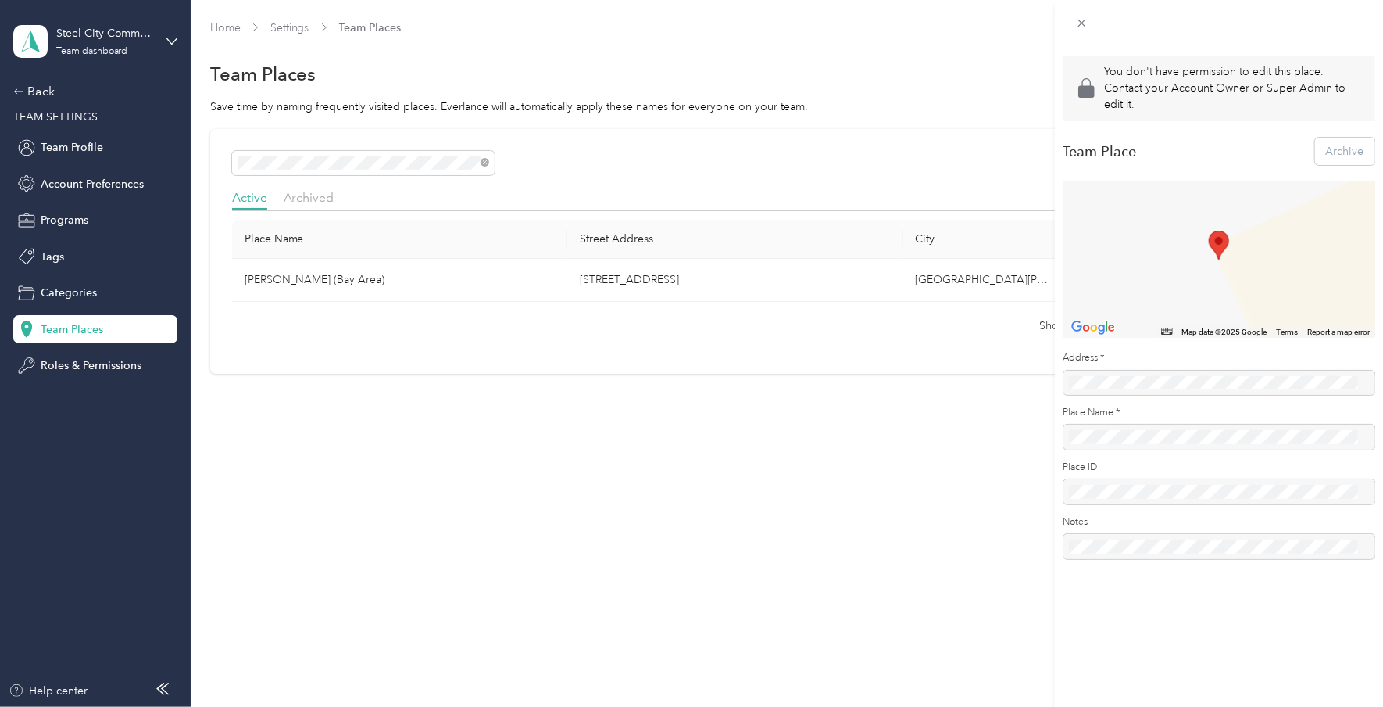
click at [953, 488] on div "You don't have permission to edit this place. Contact your Account Owner or Sup…" at bounding box center [691, 353] width 1383 height 707
